Goal: Information Seeking & Learning: Learn about a topic

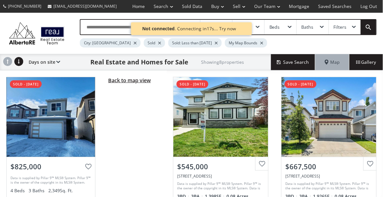
click at [136, 81] on span "Back to map view" at bounding box center [129, 80] width 43 height 7
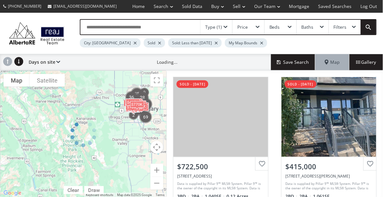
scroll to position [1, 0]
